Goal: Task Accomplishment & Management: Complete application form

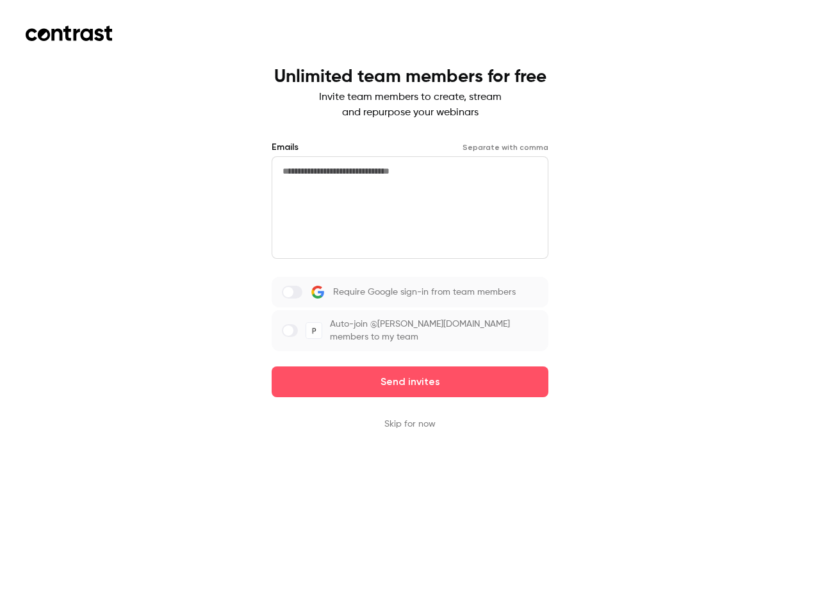
click at [410, 308] on div "Require Google sign-in from team members Auto-join @[PERSON_NAME][DOMAIN_NAME] …" at bounding box center [410, 314] width 277 height 74
click at [410, 382] on button "Send invites" at bounding box center [410, 382] width 277 height 31
